Goal: Information Seeking & Learning: Find specific fact

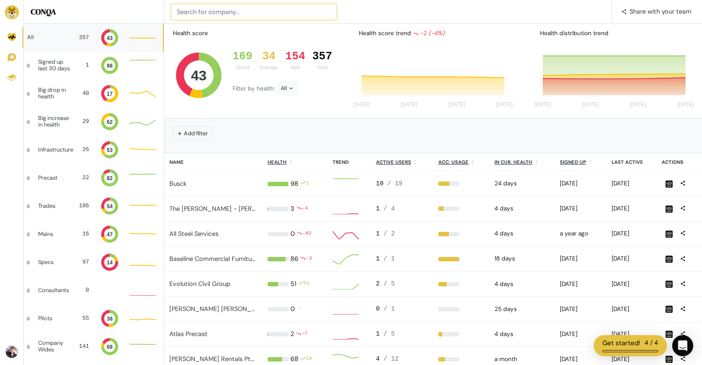
click at [234, 14] on input at bounding box center [253, 12] width 165 height 16
type input "a"
click at [187, 12] on input "[PERSON_NAME]" at bounding box center [253, 12] width 165 height 16
click at [212, 6] on input "strke" at bounding box center [253, 12] width 165 height 16
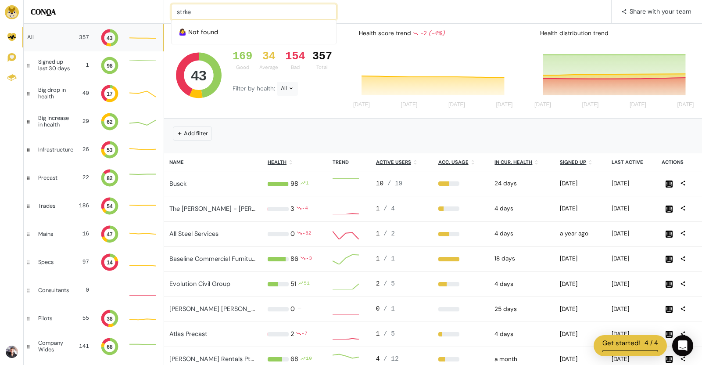
click at [204, 9] on input "strke" at bounding box center [253, 12] width 165 height 16
type input "s"
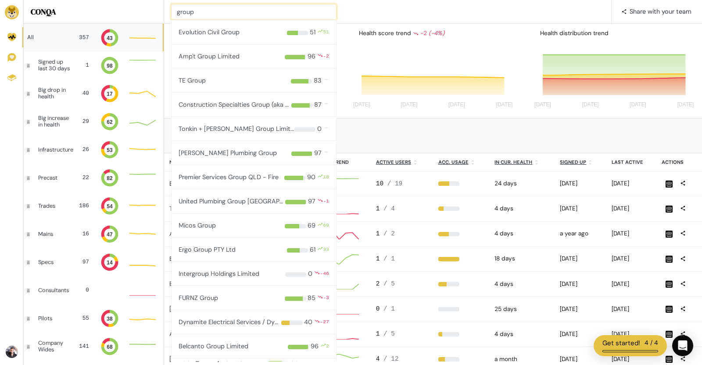
type input "group"
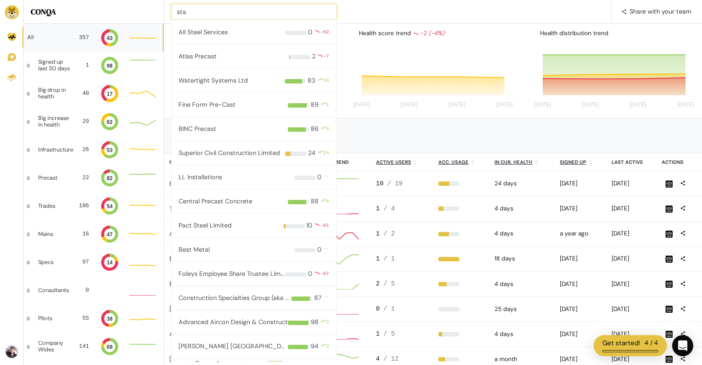
type input "stä"
